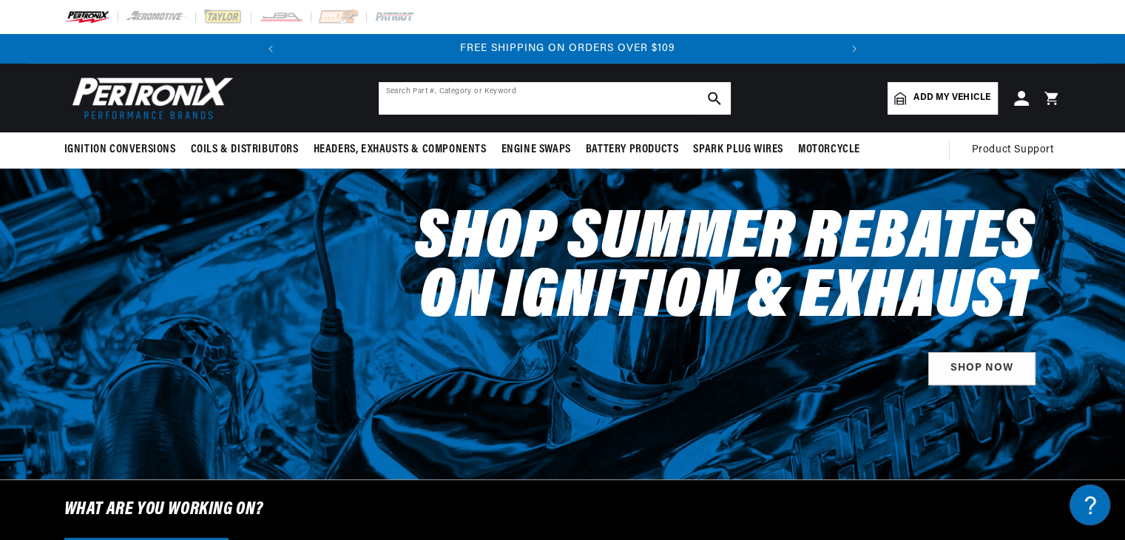
scroll to position [0, 552]
click at [459, 98] on input "text" at bounding box center [555, 98] width 352 height 33
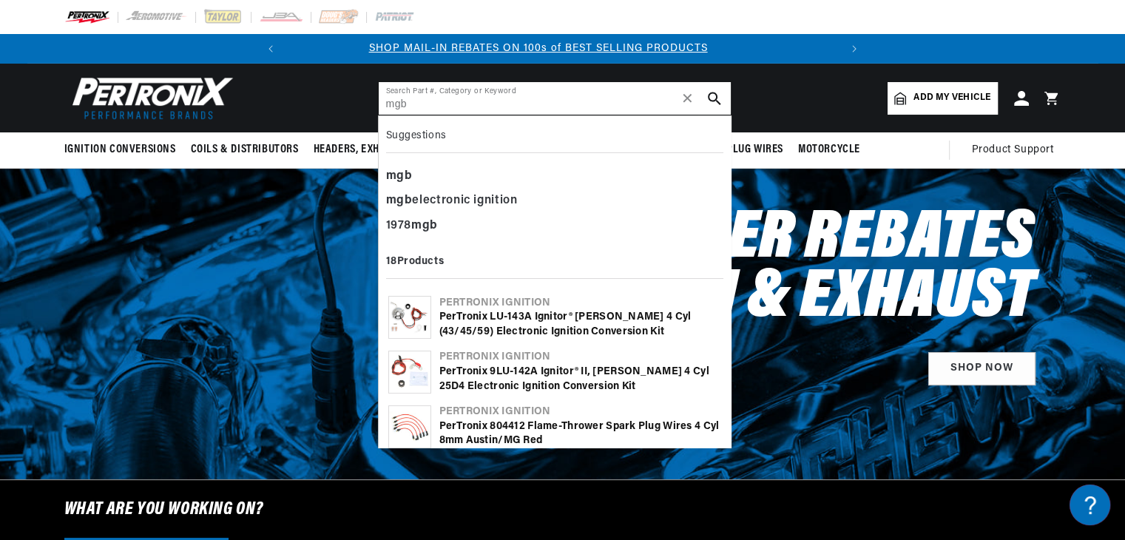
scroll to position [0, 0]
type input "mgb"
click at [422, 195] on div "mgb electronic ignition" at bounding box center [554, 201] width 337 height 25
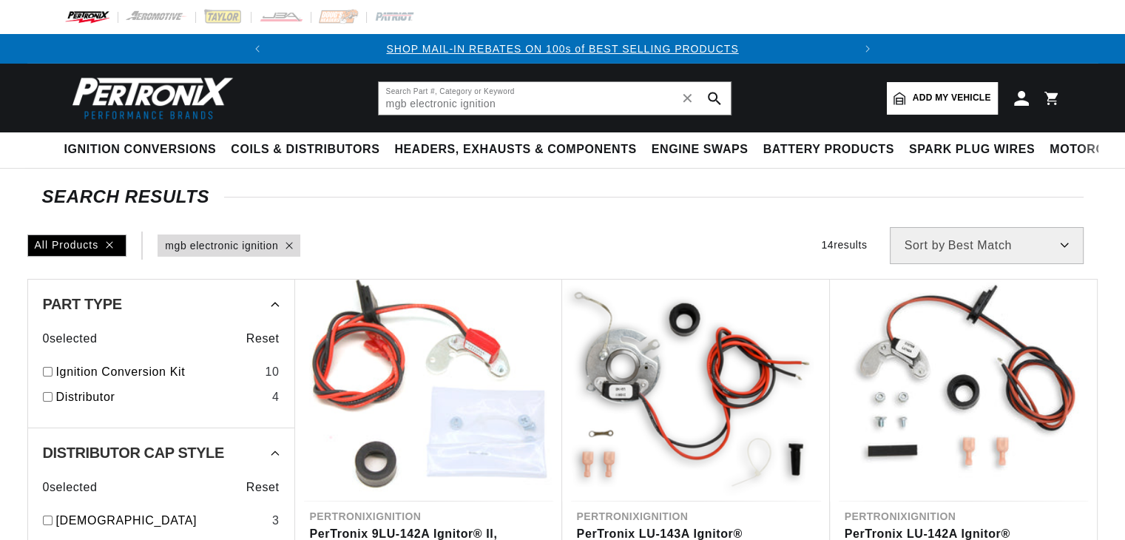
type input "mgb electronic ignition"
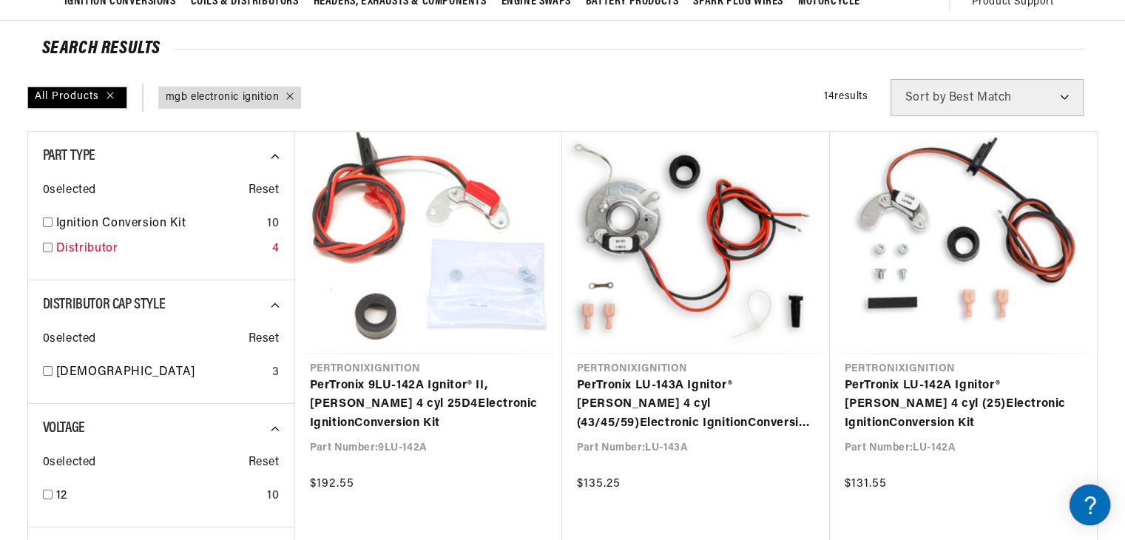
scroll to position [0, 552]
click at [46, 243] on input "checkbox" at bounding box center [48, 248] width 10 height 10
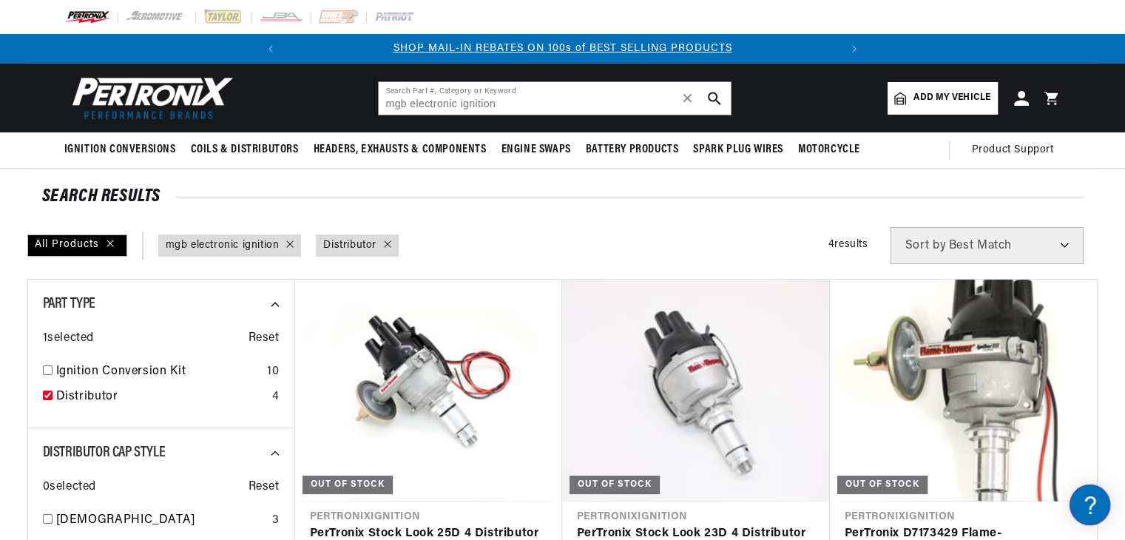
scroll to position [74, 0]
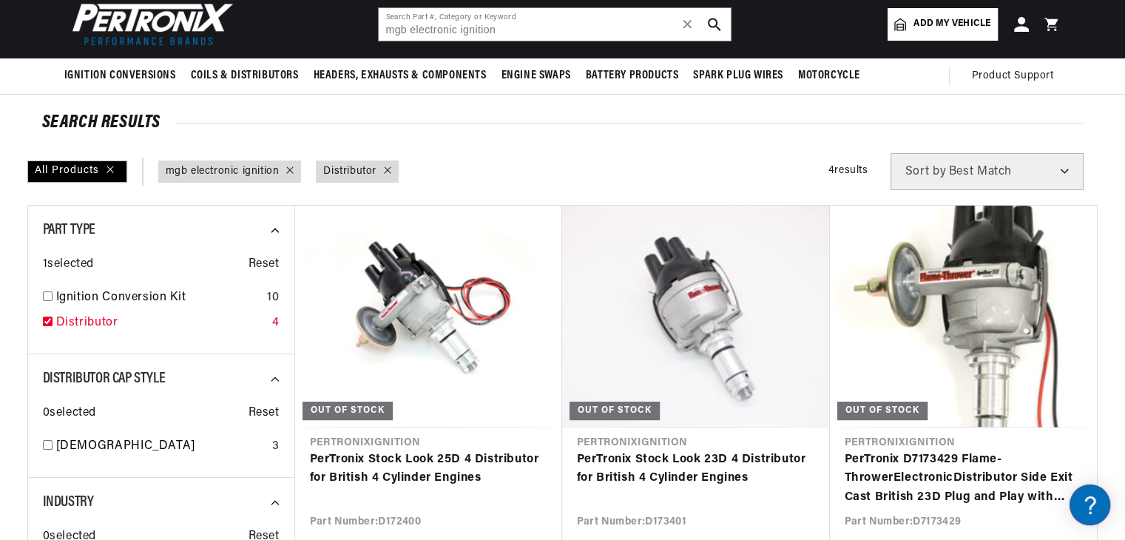
click at [48, 323] on input "checkbox" at bounding box center [48, 322] width 10 height 10
checkbox input "false"
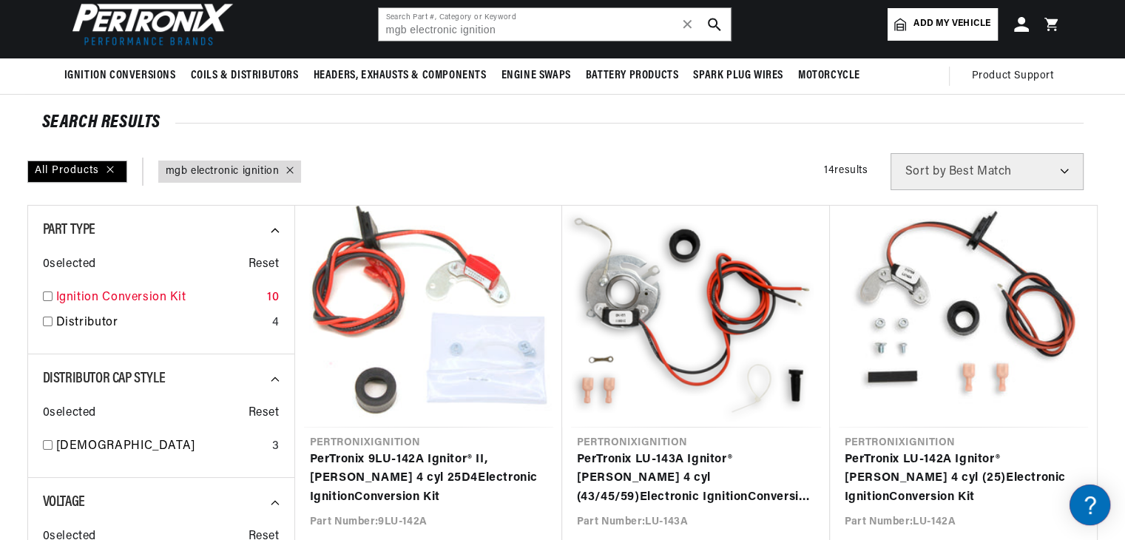
click at [47, 298] on input "checkbox" at bounding box center [48, 296] width 10 height 10
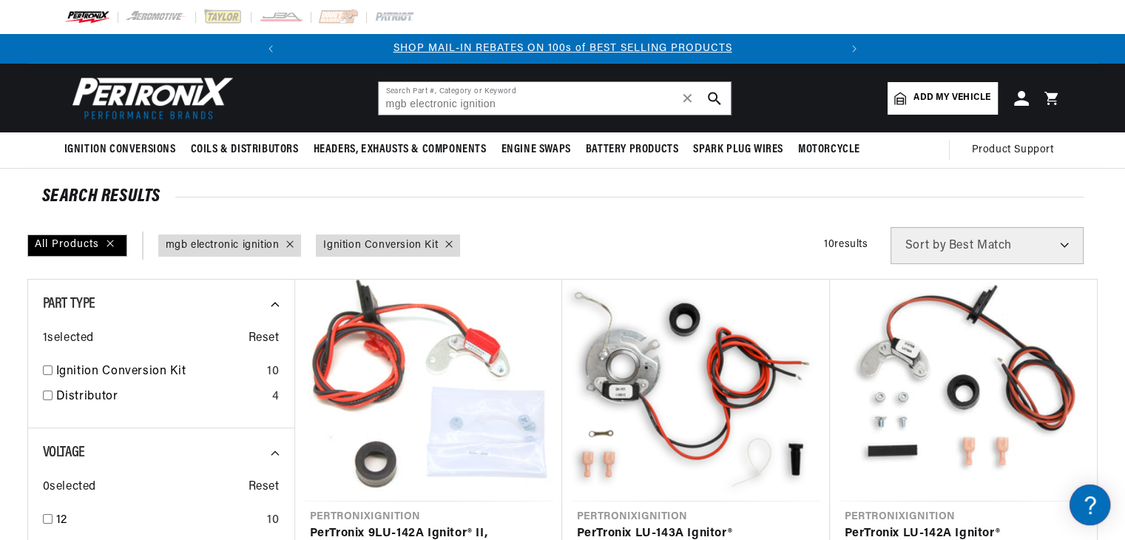
checkbox input "false"
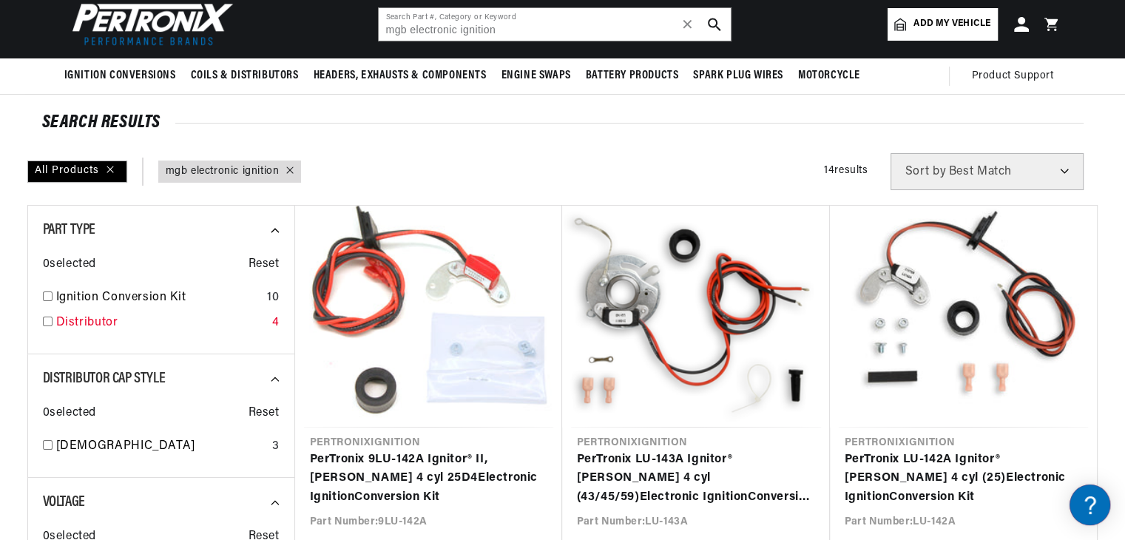
click at [46, 320] on input "checkbox" at bounding box center [48, 322] width 10 height 10
checkbox input "true"
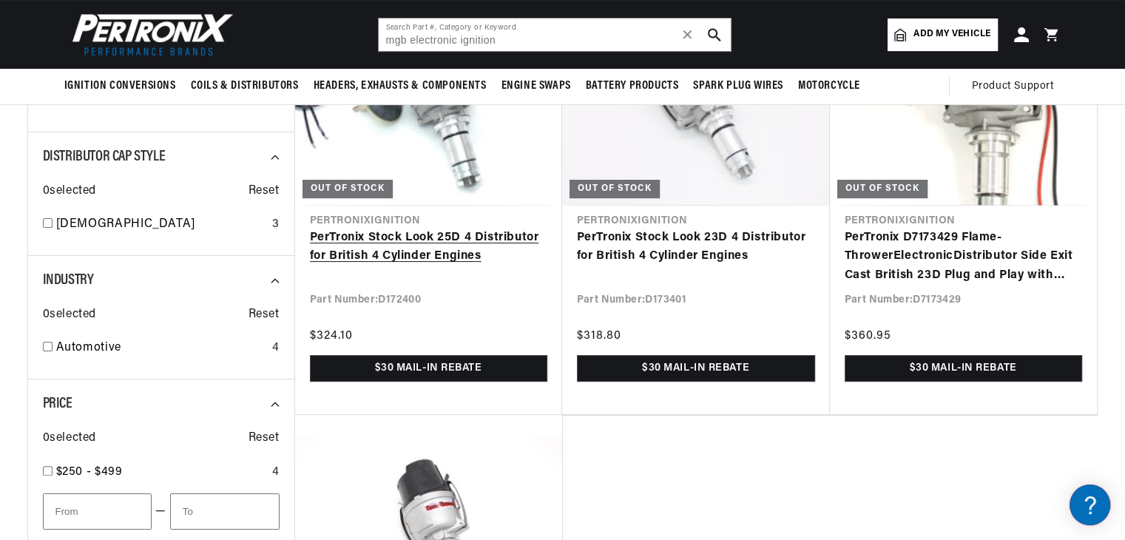
click at [432, 234] on link "PerTronix Stock Look 25D 4 Distributor for British 4 Cylinder Engines" at bounding box center [428, 248] width 237 height 38
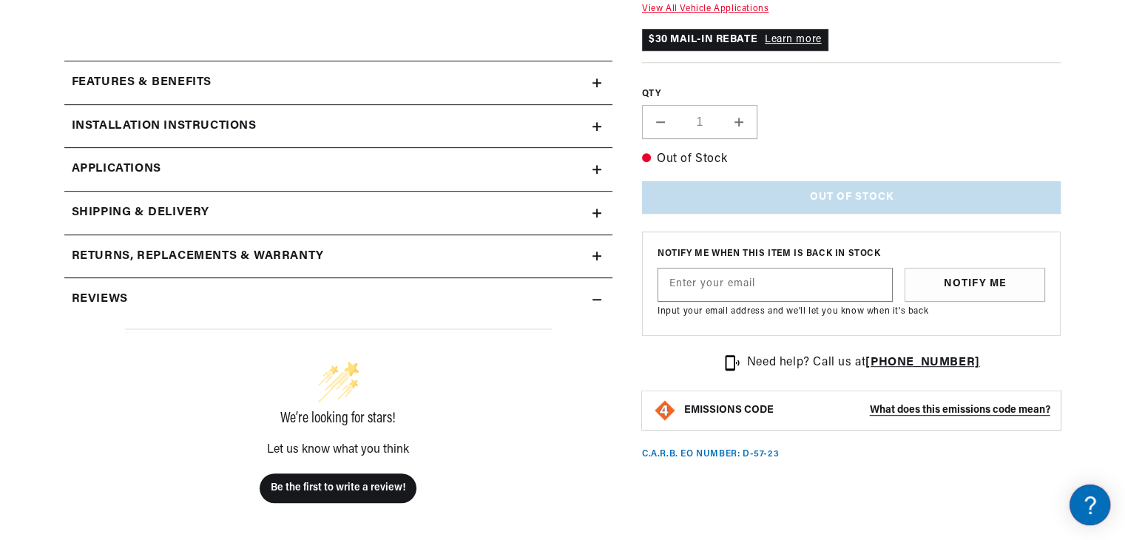
click at [597, 81] on icon at bounding box center [597, 82] width 0 height 9
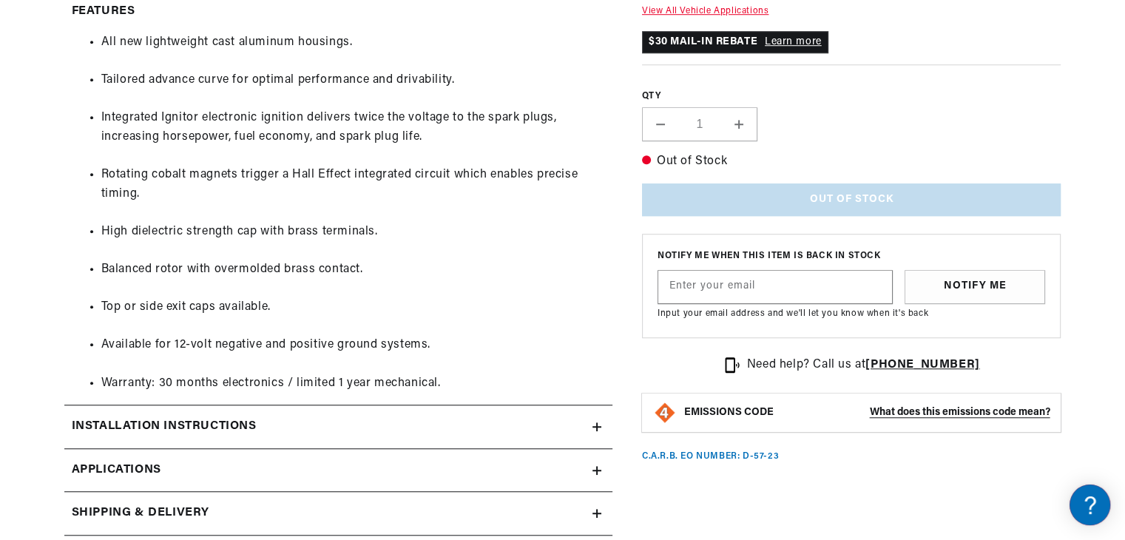
scroll to position [1183, 0]
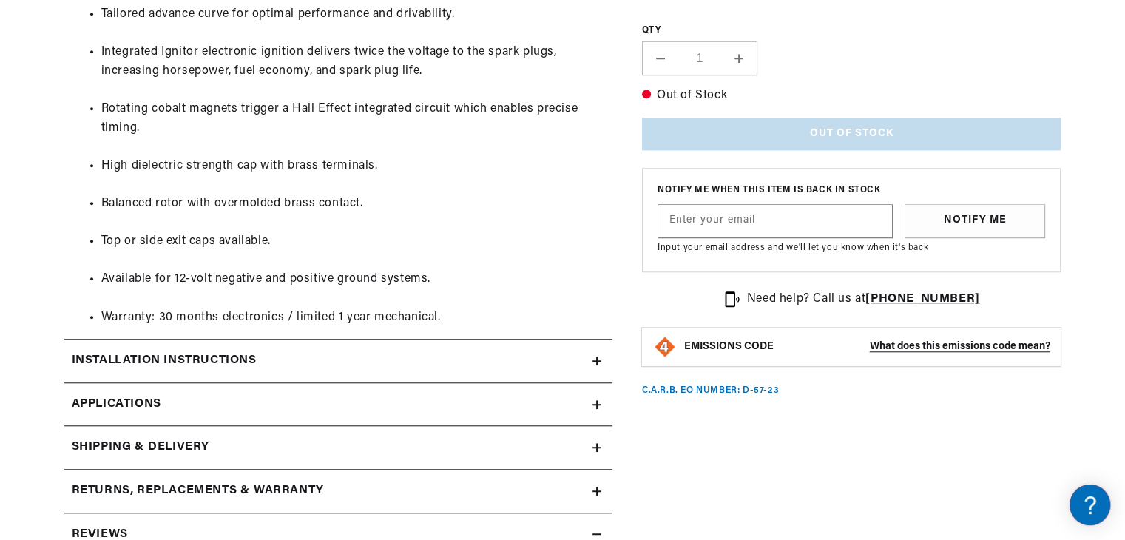
click at [0, 0] on icon at bounding box center [0, 0] width 0 height 0
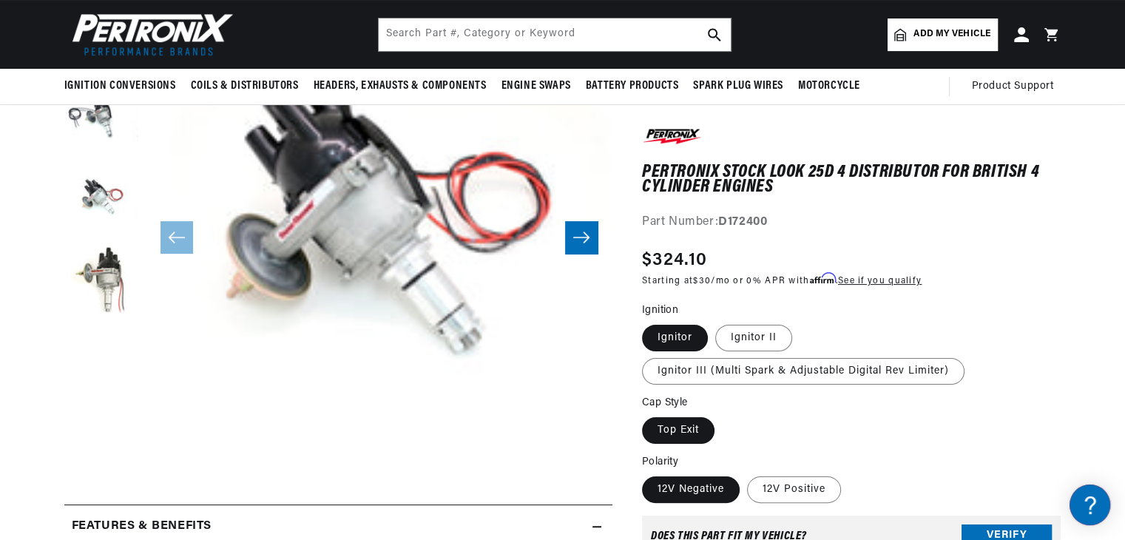
scroll to position [0, 440]
